Goal: Information Seeking & Learning: Learn about a topic

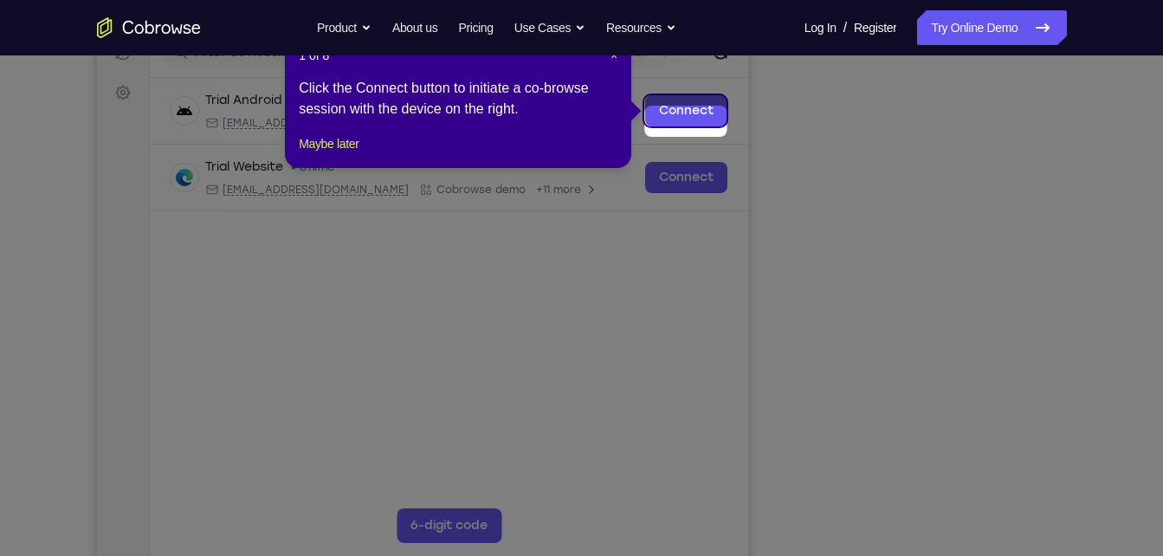
scroll to position [220, 0]
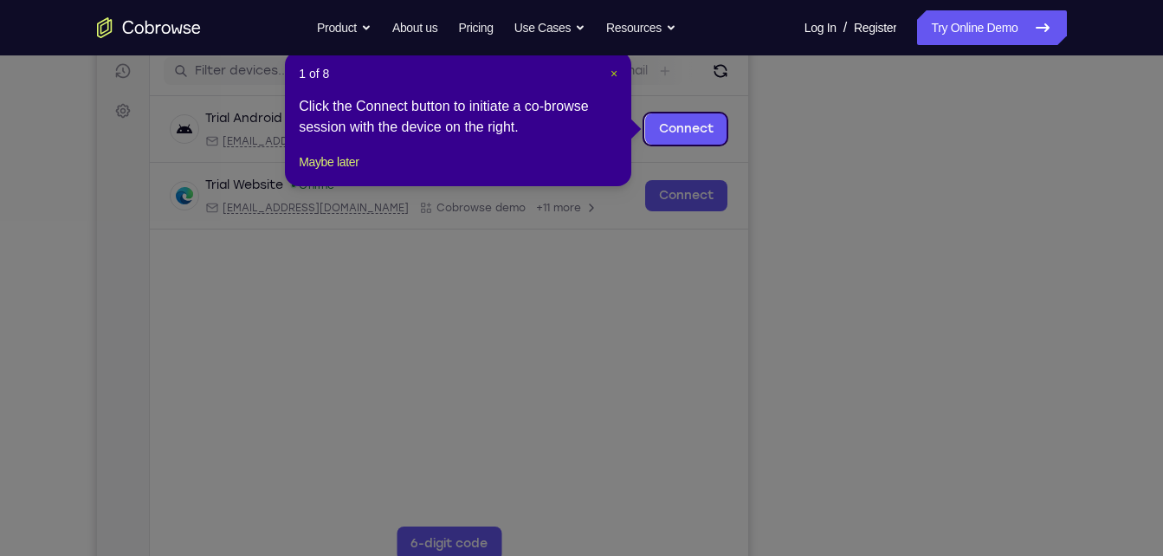
click at [611, 74] on span "×" at bounding box center [613, 74] width 7 height 14
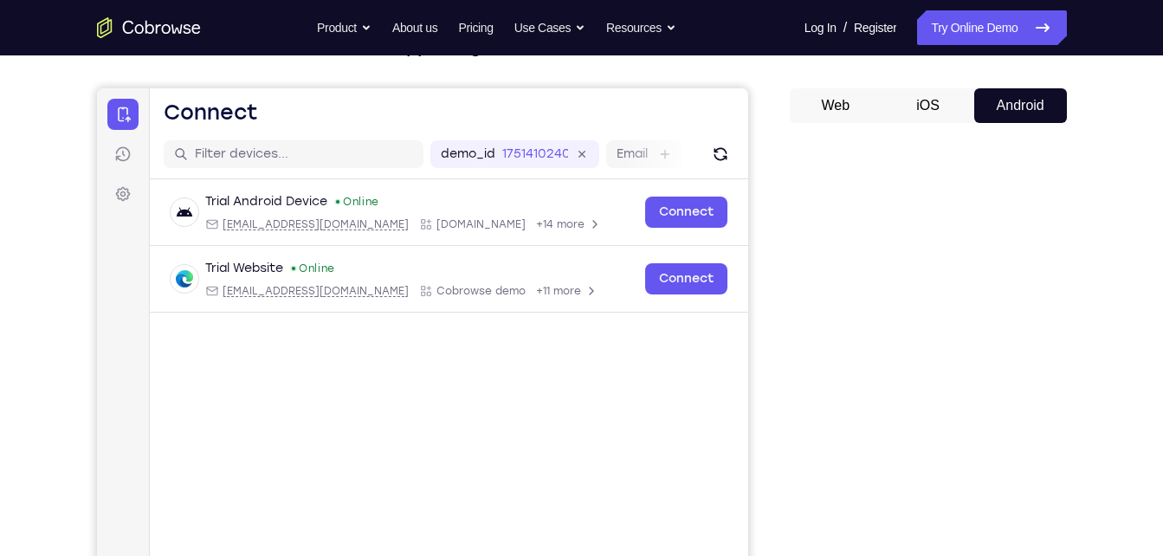
scroll to position [136, 0]
click at [1004, 120] on button "Android" at bounding box center [1020, 106] width 93 height 35
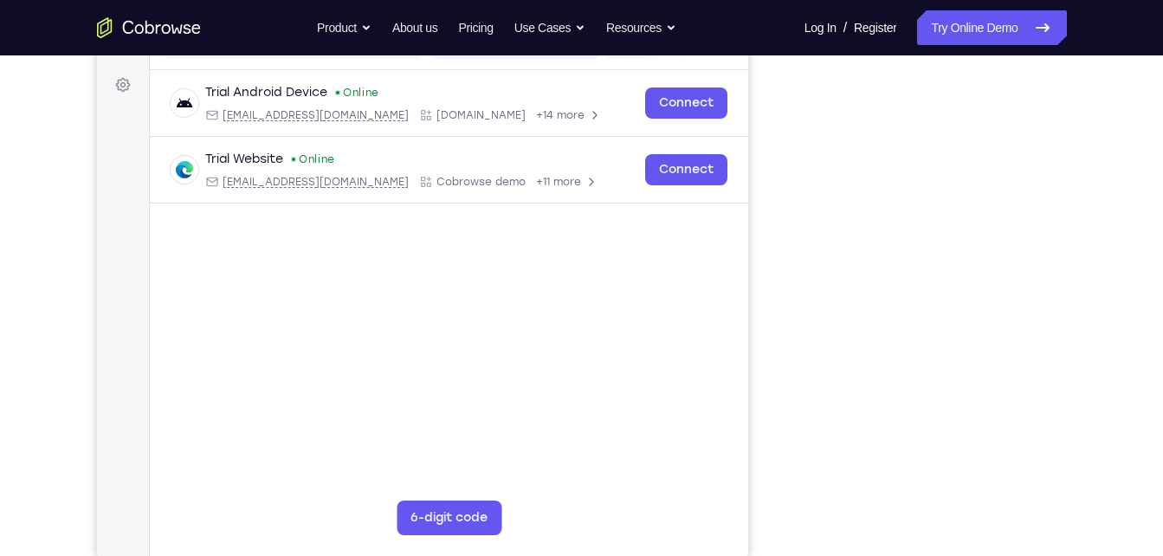
scroll to position [247, 0]
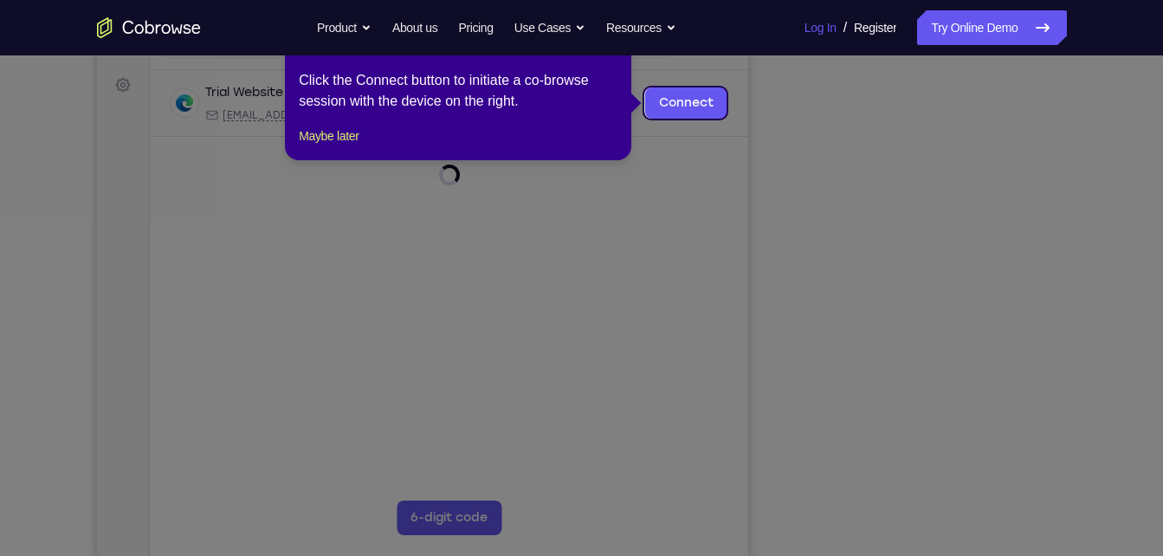
click at [924, 524] on icon at bounding box center [588, 278] width 1176 height 556
drag, startPoint x: 800, startPoint y: 31, endPoint x: 924, endPoint y: 524, distance: 507.9
click at [924, 524] on icon at bounding box center [588, 278] width 1176 height 556
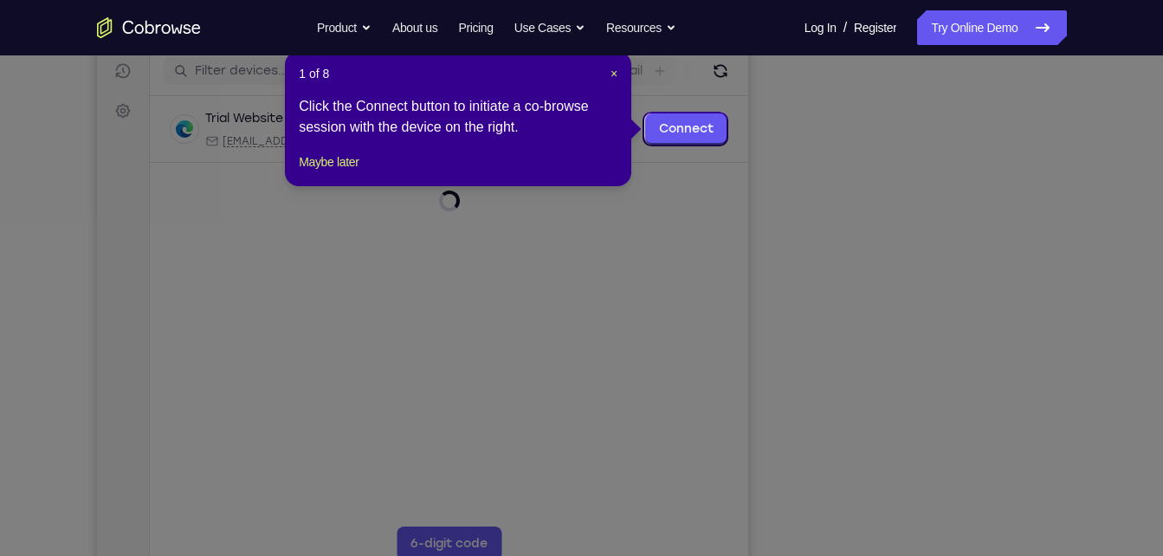
scroll to position [219, 0]
click at [613, 79] on span "×" at bounding box center [613, 75] width 7 height 14
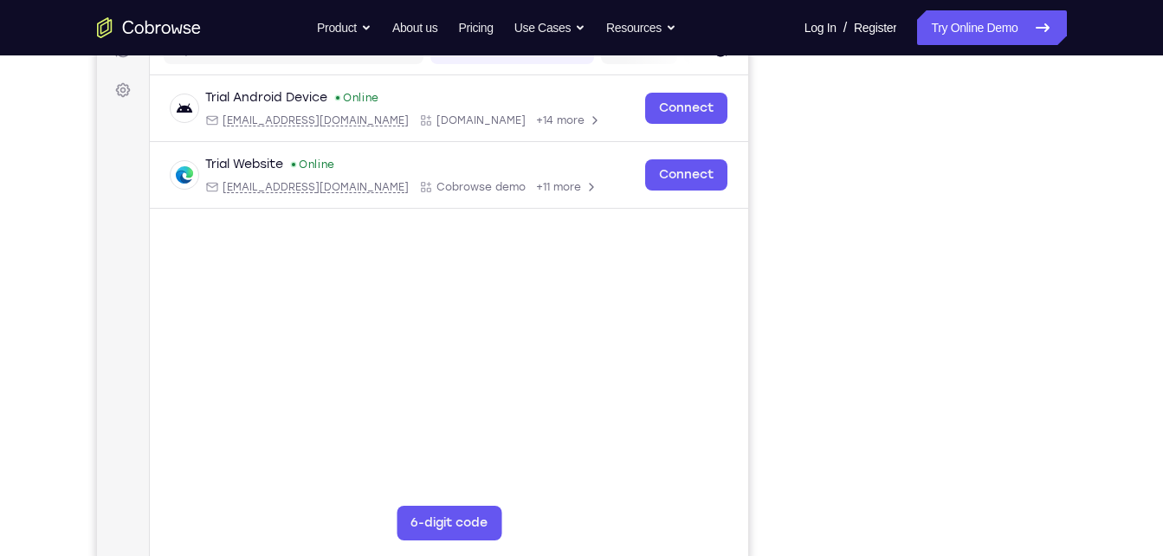
scroll to position [238, 0]
